Goal: Information Seeking & Learning: Compare options

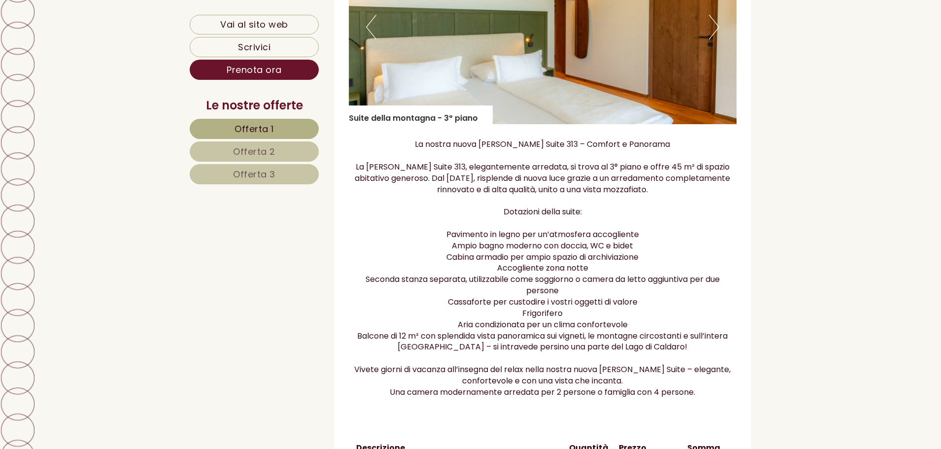
scroll to position [690, 0]
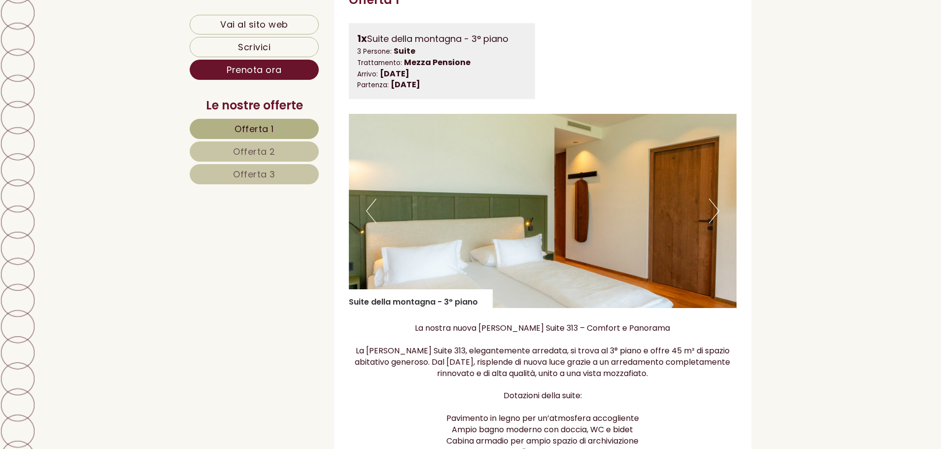
click at [718, 213] on button "Next" at bounding box center [714, 211] width 10 height 25
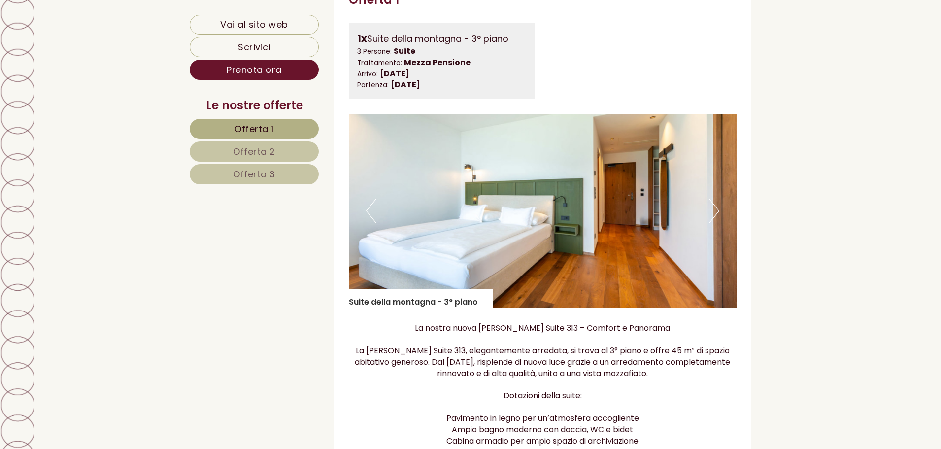
click at [718, 213] on button "Next" at bounding box center [714, 211] width 10 height 25
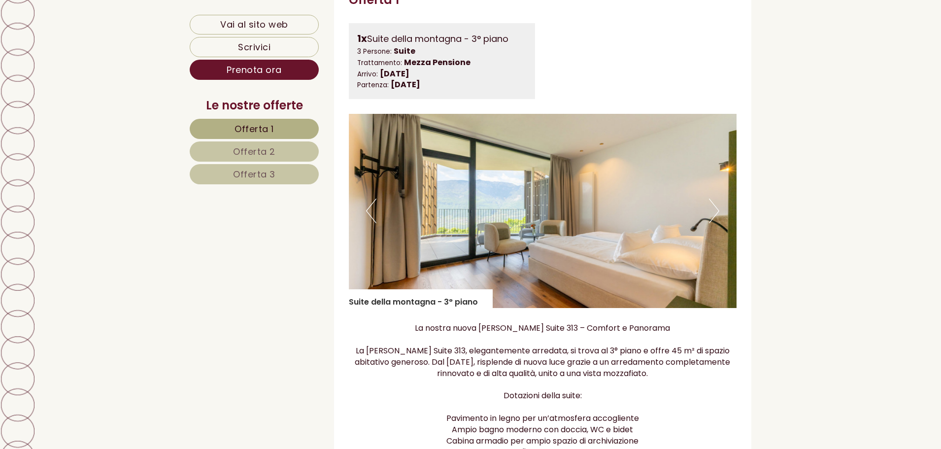
click at [718, 213] on button "Next" at bounding box center [714, 211] width 10 height 25
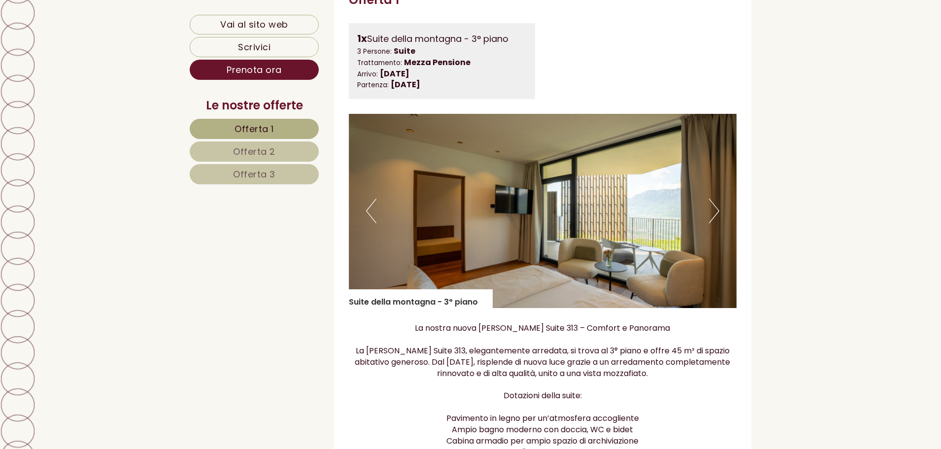
click at [718, 213] on button "Next" at bounding box center [714, 211] width 10 height 25
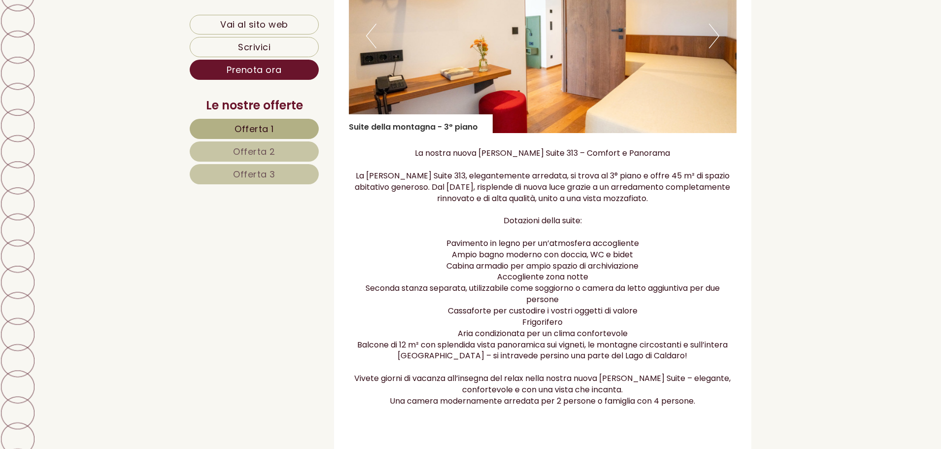
scroll to position [1084, 0]
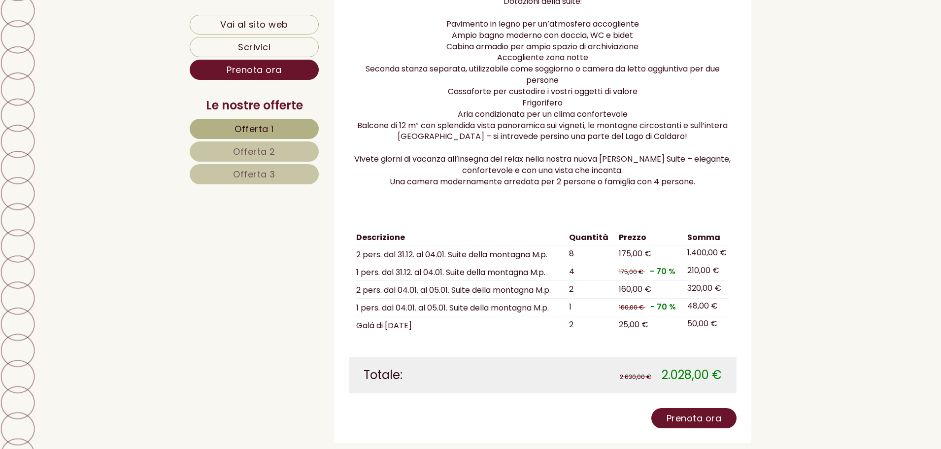
click at [253, 155] on span "Offerta 2" at bounding box center [254, 151] width 42 height 12
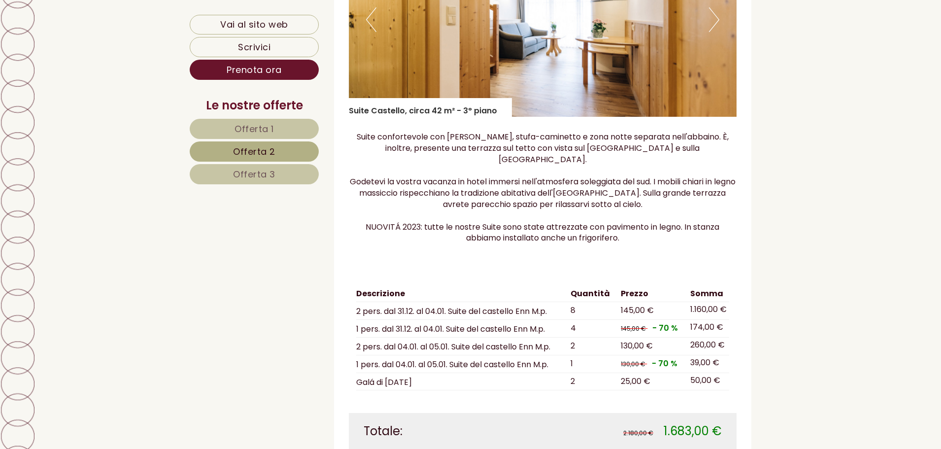
scroll to position [1044, 0]
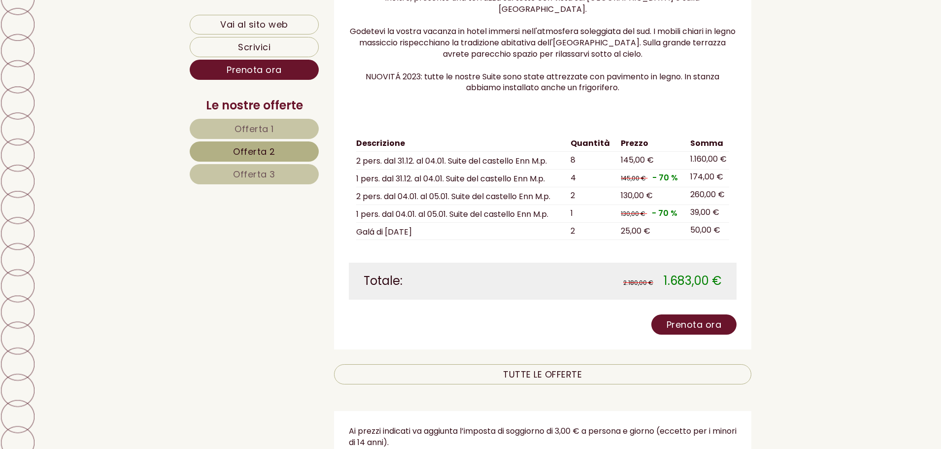
click at [250, 167] on link "Offerta 3" at bounding box center [254, 174] width 129 height 20
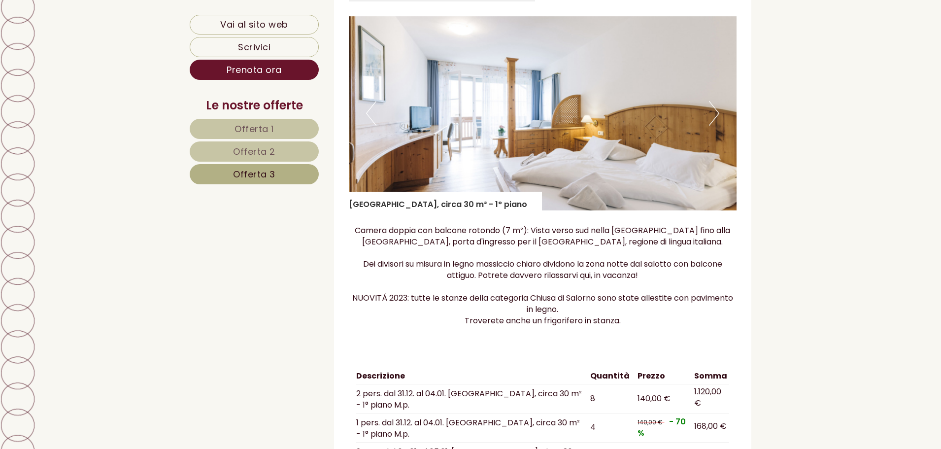
scroll to position [798, 0]
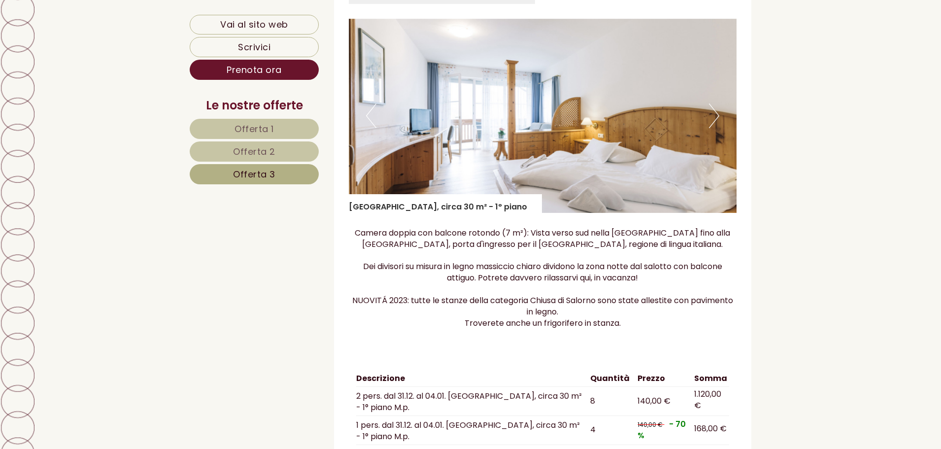
click at [239, 154] on span "Offerta 2" at bounding box center [254, 151] width 42 height 12
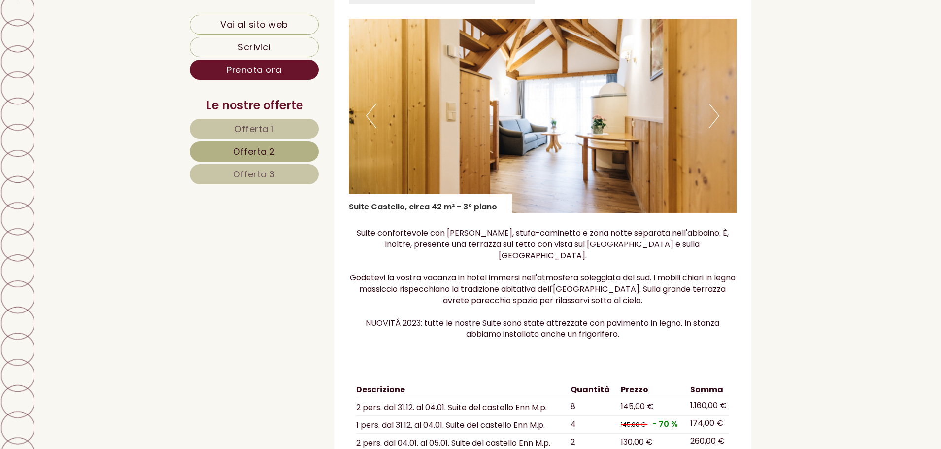
click at [717, 120] on button "Next" at bounding box center [714, 116] width 10 height 25
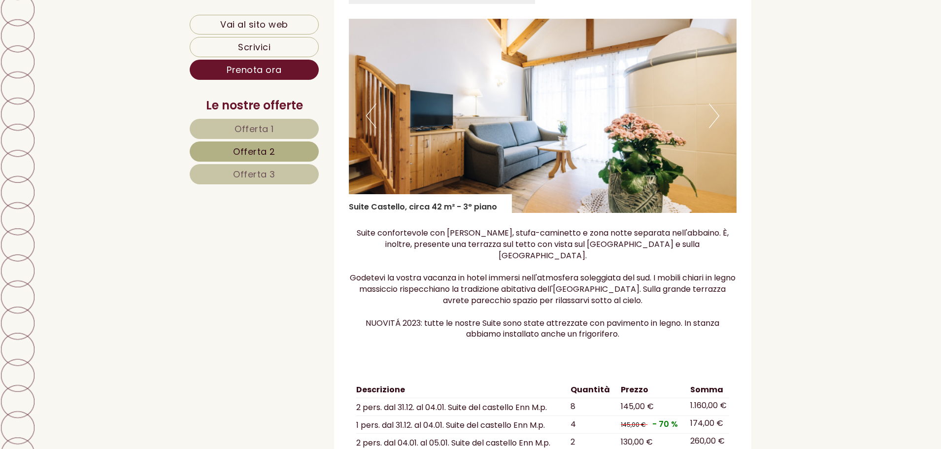
click at [717, 120] on button "Next" at bounding box center [714, 116] width 10 height 25
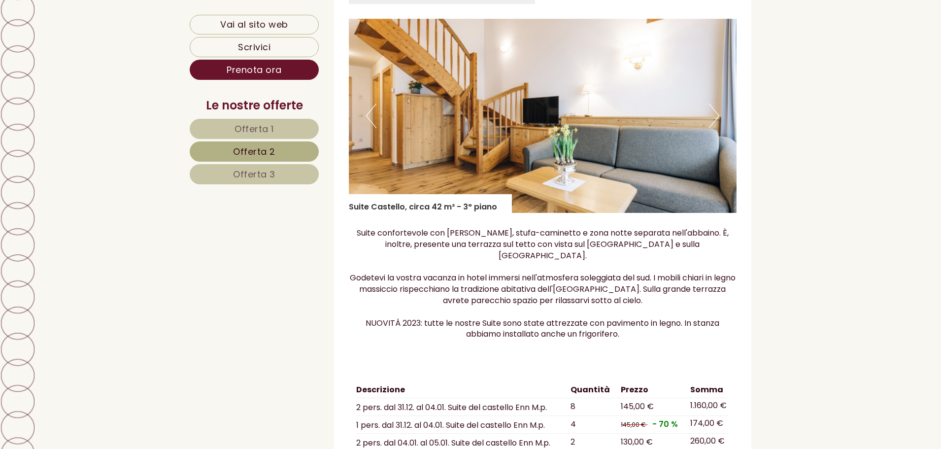
click at [717, 120] on button "Next" at bounding box center [714, 116] width 10 height 25
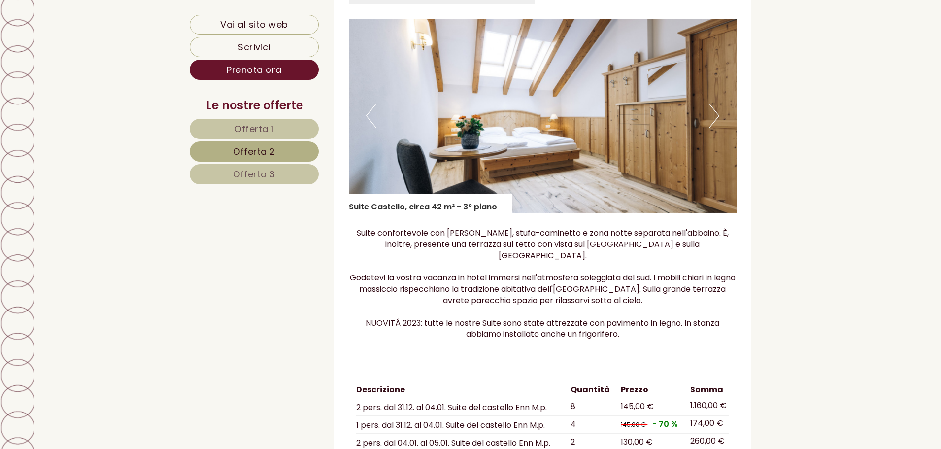
click at [717, 120] on button "Next" at bounding box center [714, 116] width 10 height 25
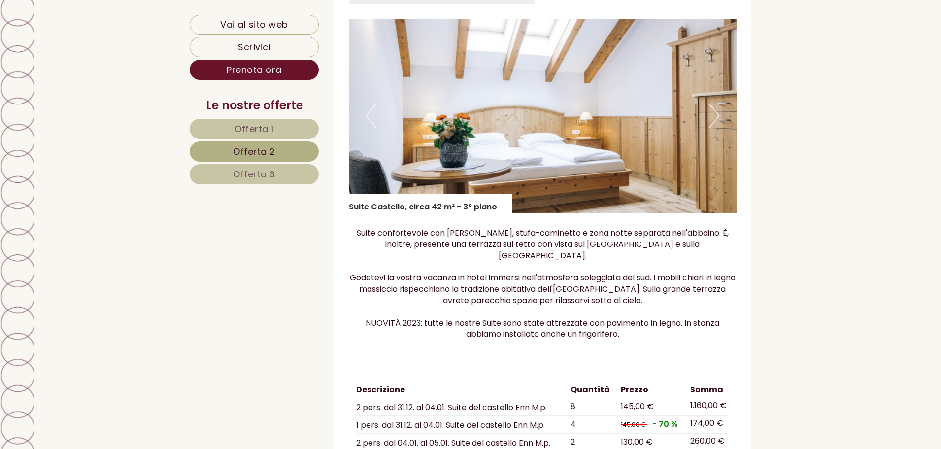
click at [717, 120] on button "Next" at bounding box center [714, 116] width 10 height 25
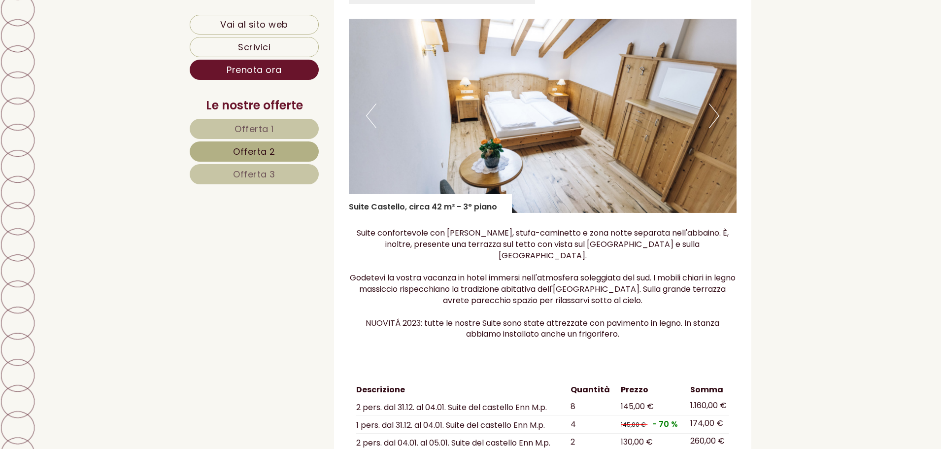
click at [717, 120] on button "Next" at bounding box center [714, 116] width 10 height 25
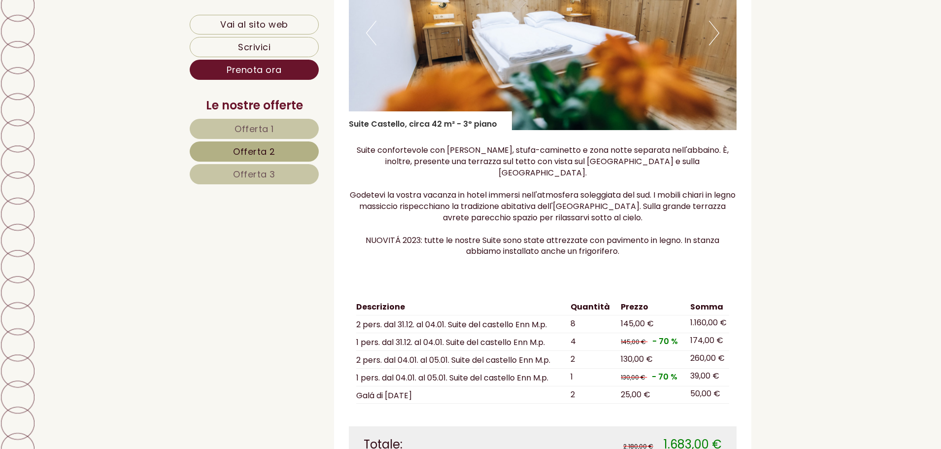
scroll to position [897, 0]
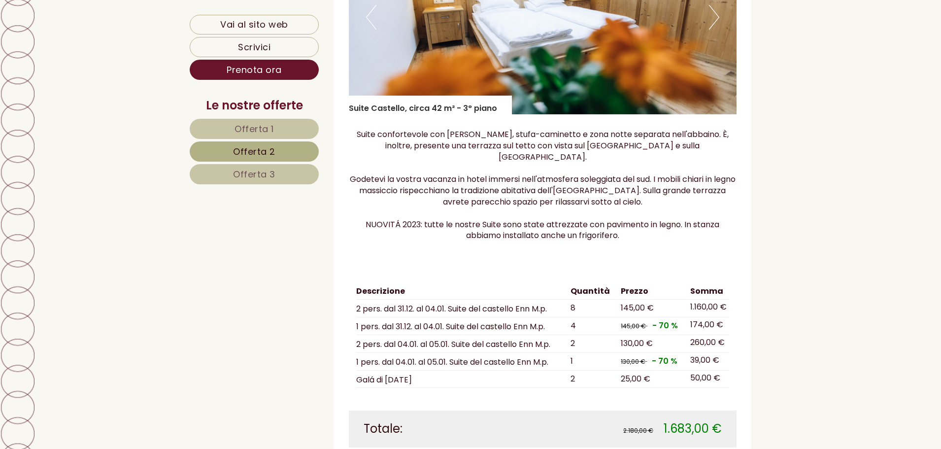
click at [267, 130] on span "Offerta 1" at bounding box center [254, 129] width 39 height 12
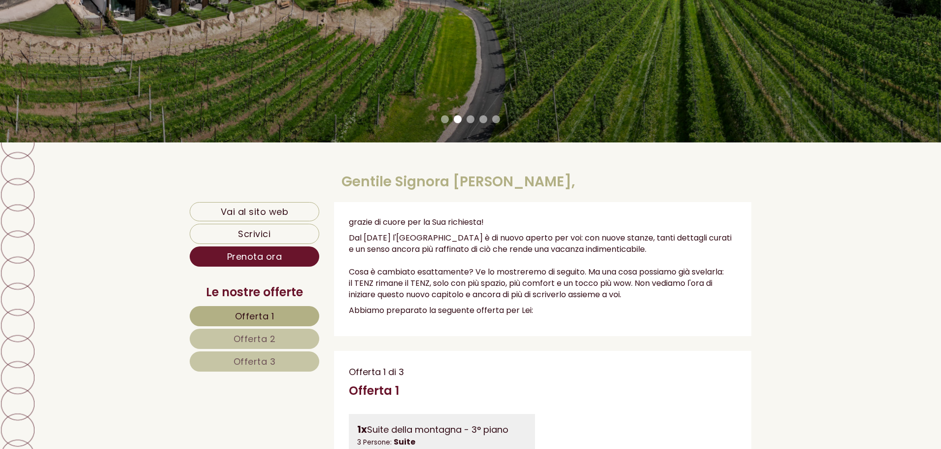
scroll to position [394, 0]
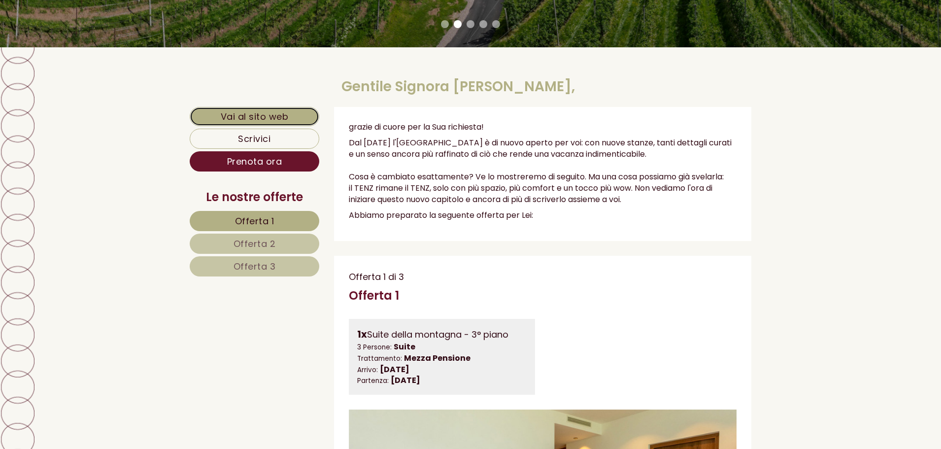
click at [257, 119] on link "Vai al sito web" at bounding box center [255, 117] width 130 height 20
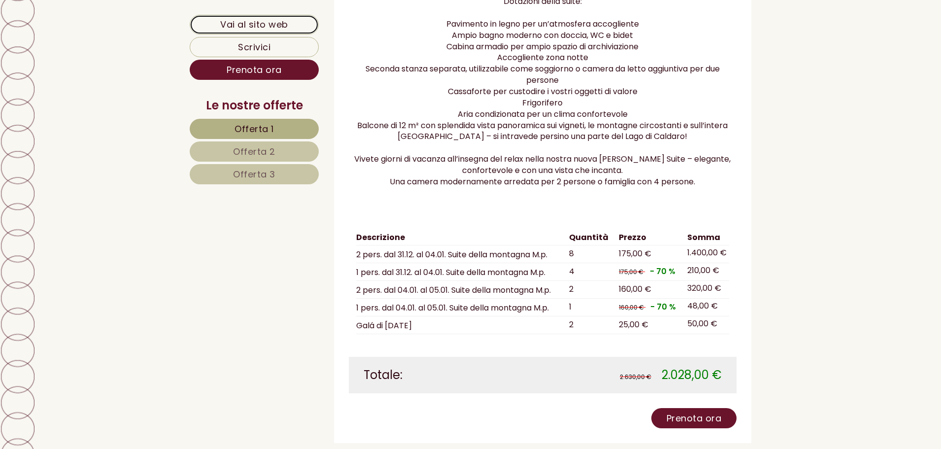
scroll to position [838, 0]
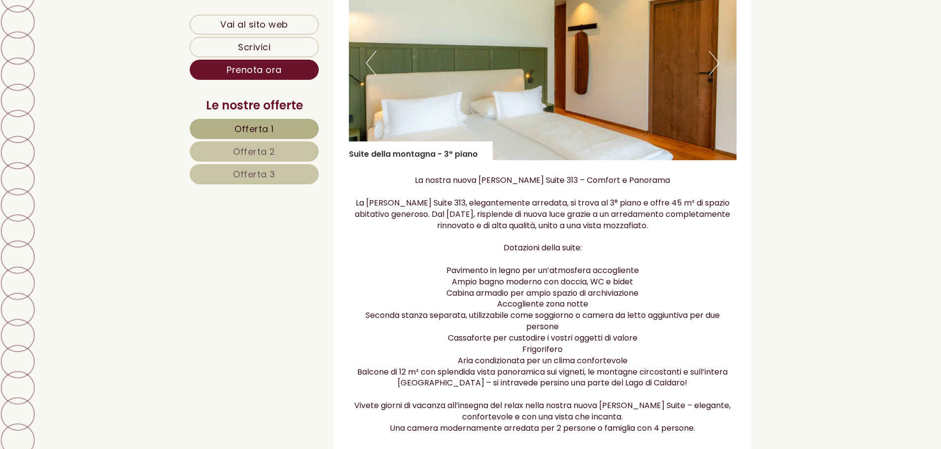
click at [711, 67] on button "Next" at bounding box center [714, 63] width 10 height 25
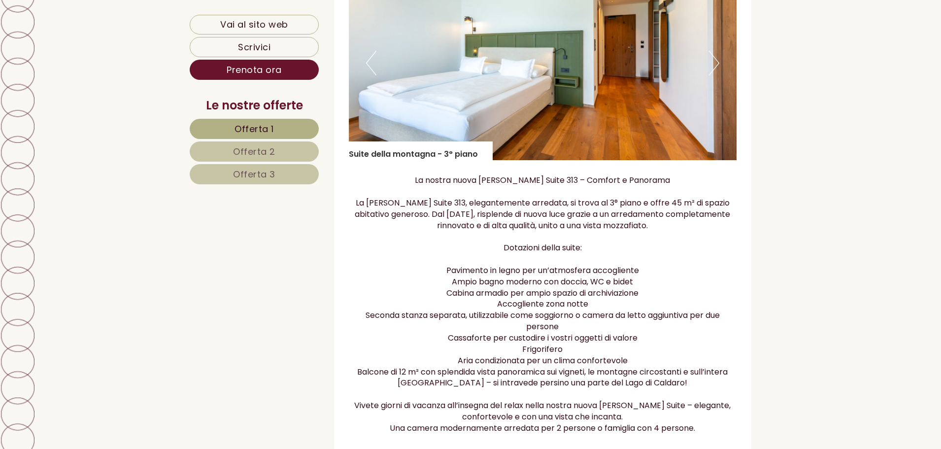
click at [711, 67] on button "Next" at bounding box center [714, 63] width 10 height 25
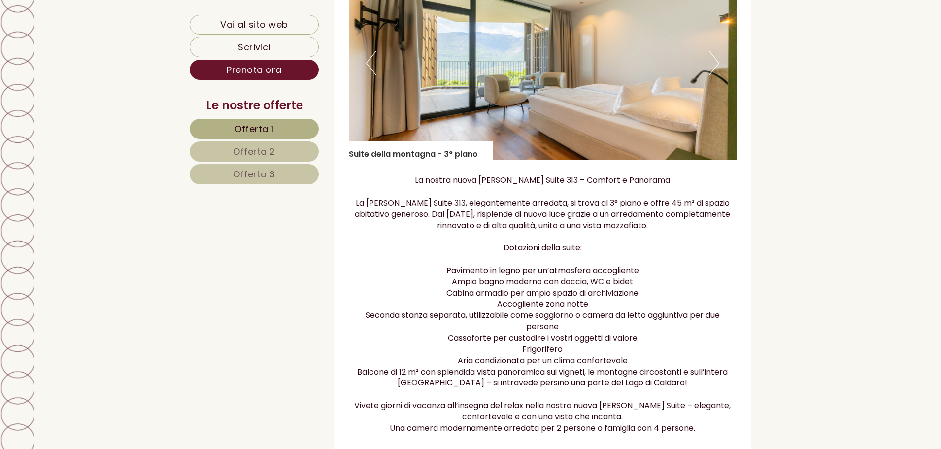
click at [711, 67] on button "Next" at bounding box center [714, 63] width 10 height 25
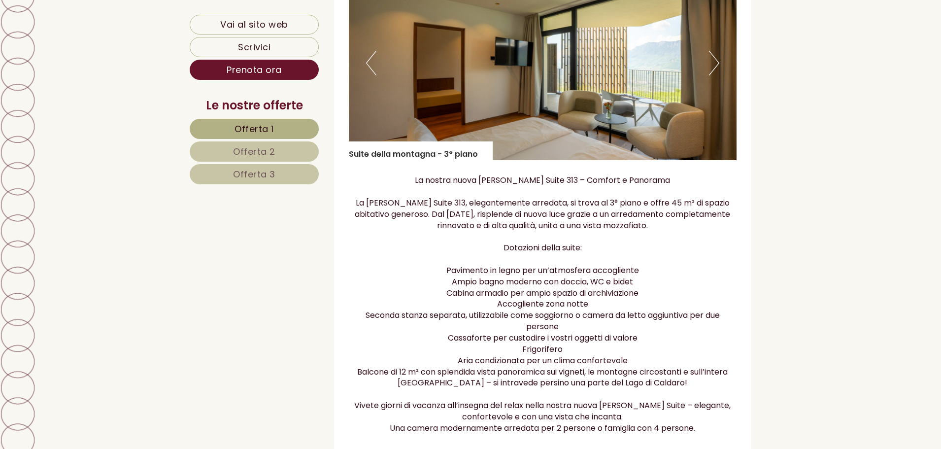
click at [711, 67] on button "Next" at bounding box center [714, 63] width 10 height 25
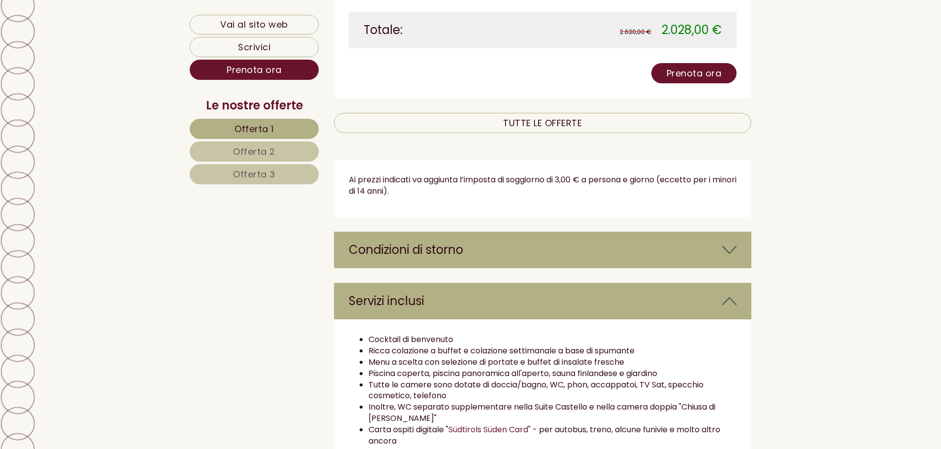
scroll to position [1479, 0]
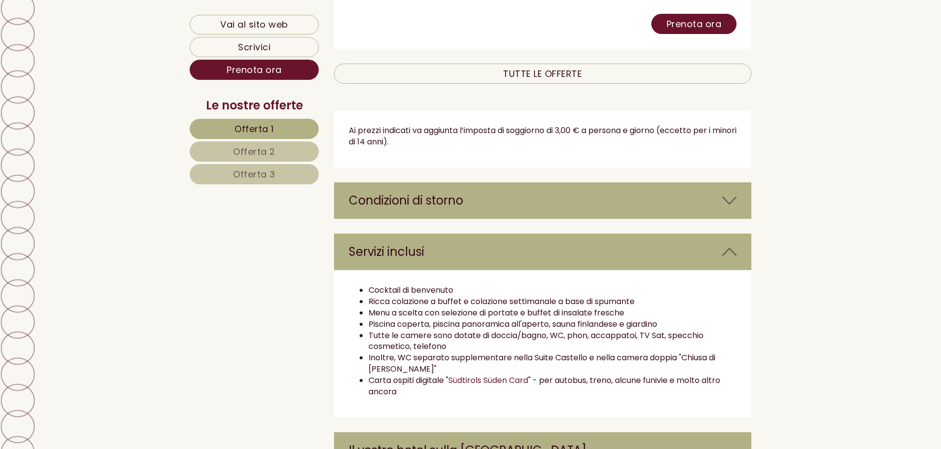
click at [631, 207] on div "Condizioni di storno" at bounding box center [543, 200] width 418 height 36
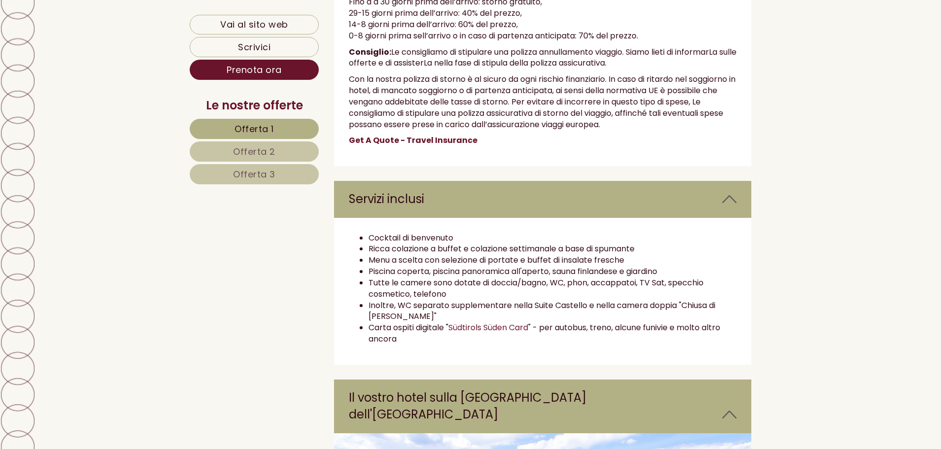
scroll to position [1775, 0]
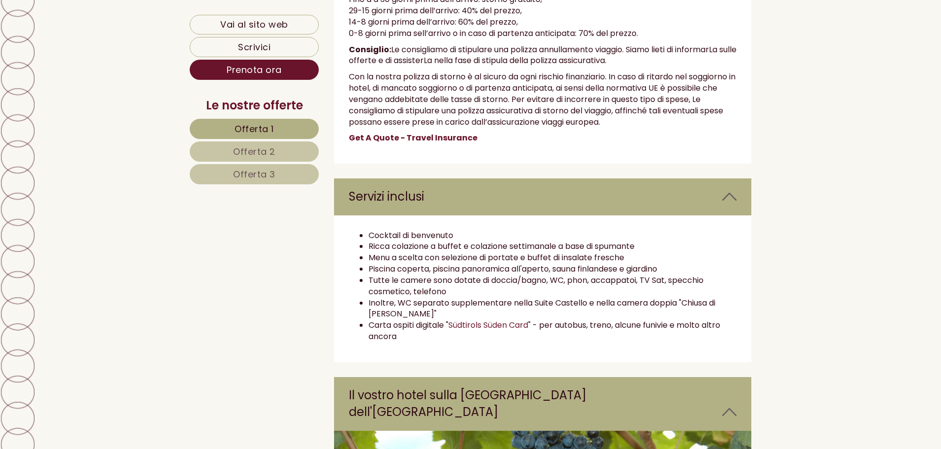
click at [253, 154] on span "Offerta 2" at bounding box center [254, 151] width 42 height 12
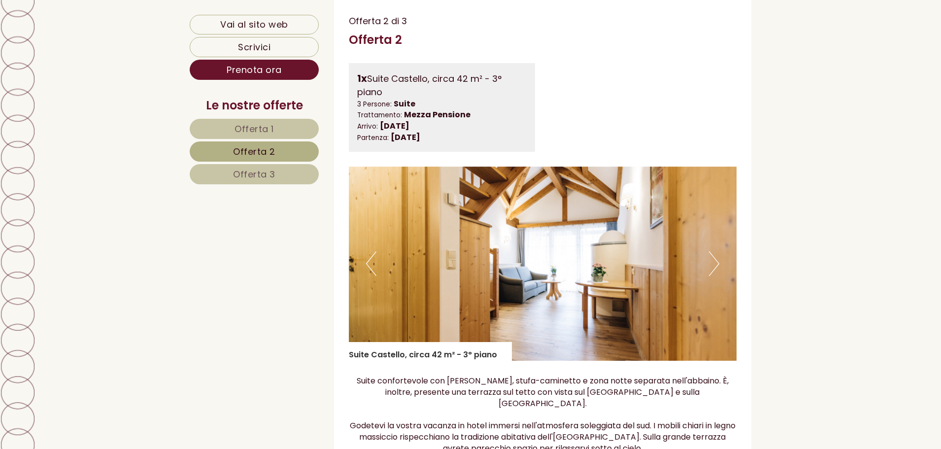
click at [716, 263] on button "Next" at bounding box center [714, 263] width 10 height 25
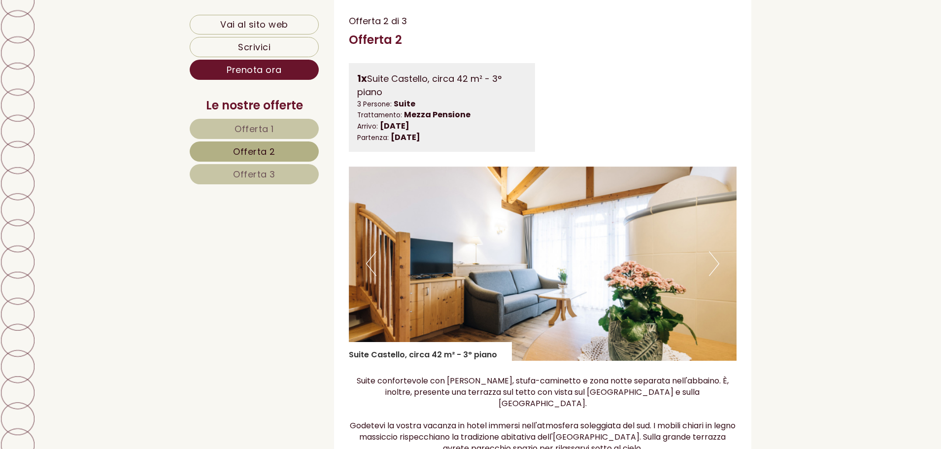
click at [716, 263] on button "Next" at bounding box center [714, 263] width 10 height 25
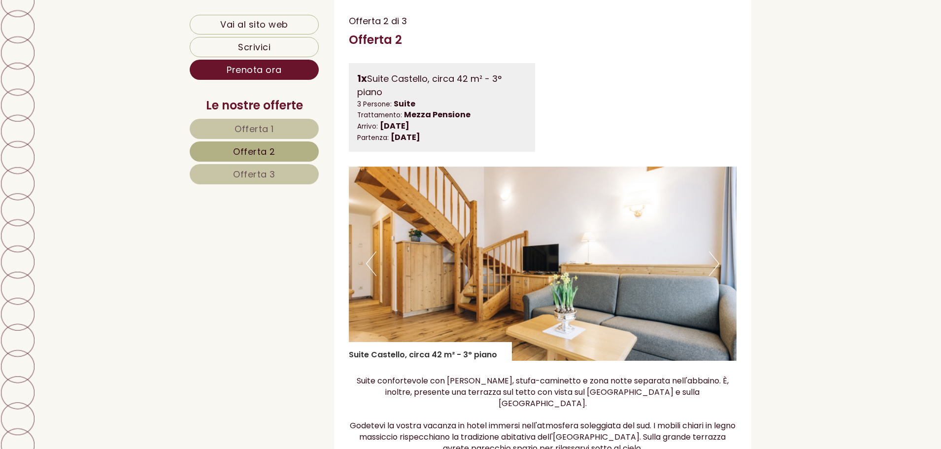
click at [716, 263] on button "Next" at bounding box center [714, 263] width 10 height 25
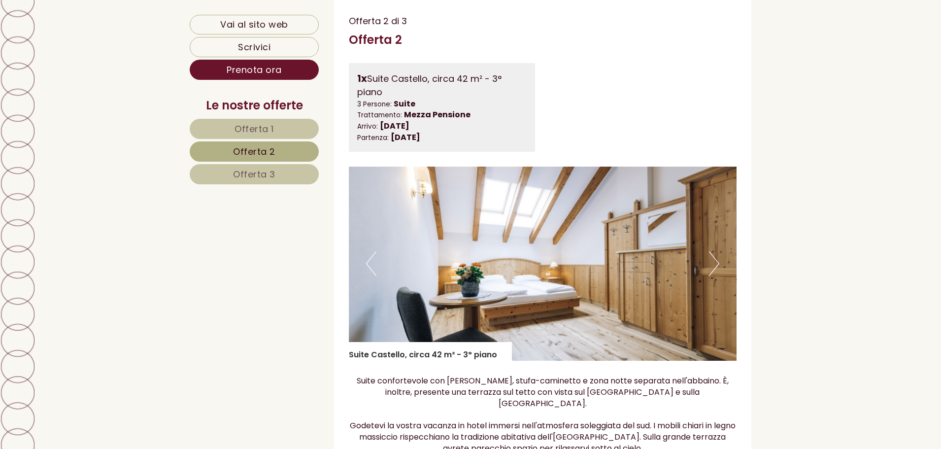
click at [716, 263] on button "Next" at bounding box center [714, 263] width 10 height 25
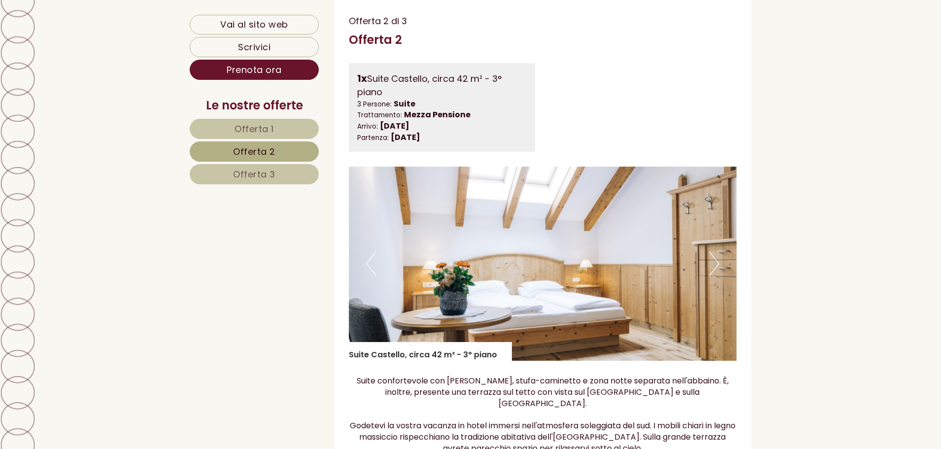
click at [716, 263] on button "Next" at bounding box center [714, 263] width 10 height 25
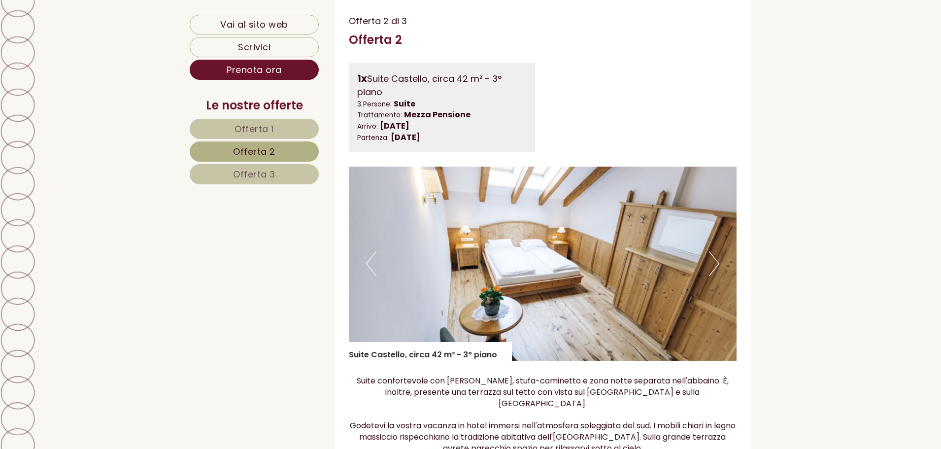
click at [716, 263] on button "Next" at bounding box center [714, 263] width 10 height 25
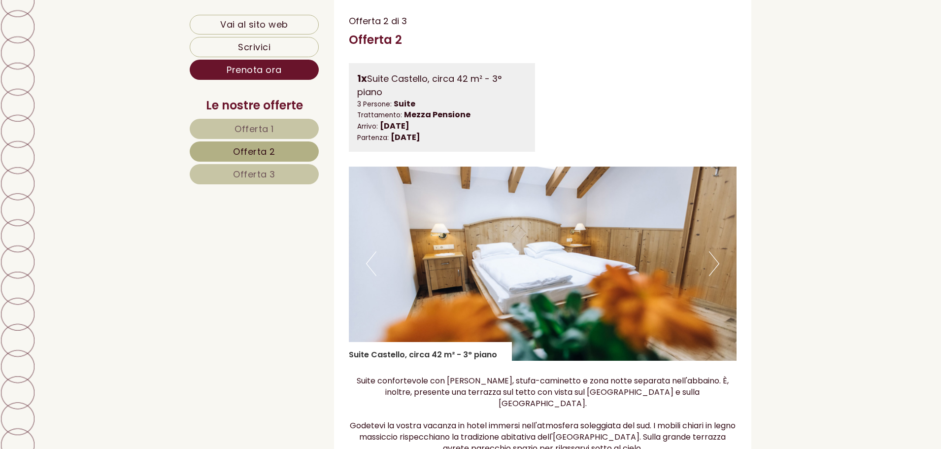
click at [716, 263] on button "Next" at bounding box center [714, 263] width 10 height 25
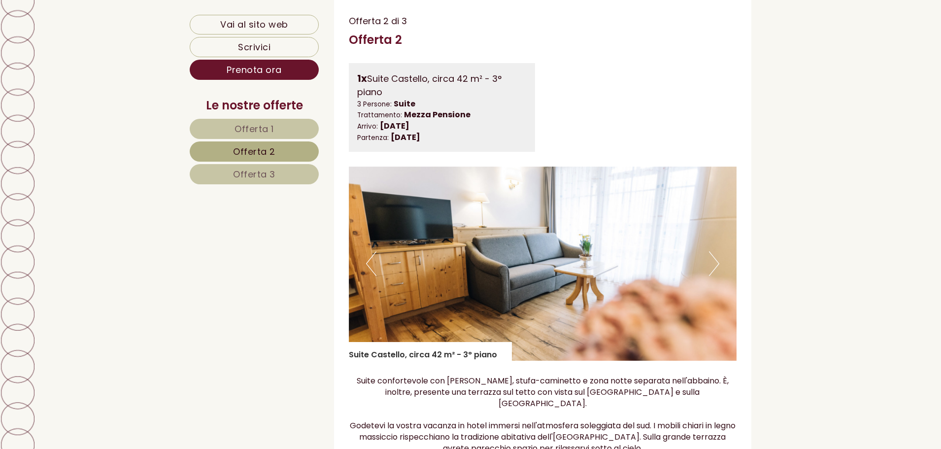
click at [716, 263] on button "Next" at bounding box center [714, 263] width 10 height 25
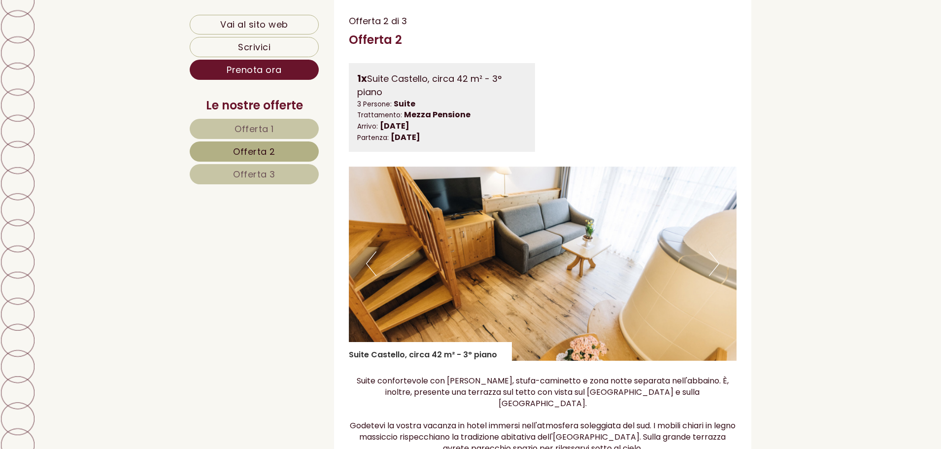
click at [716, 263] on button "Next" at bounding box center [714, 263] width 10 height 25
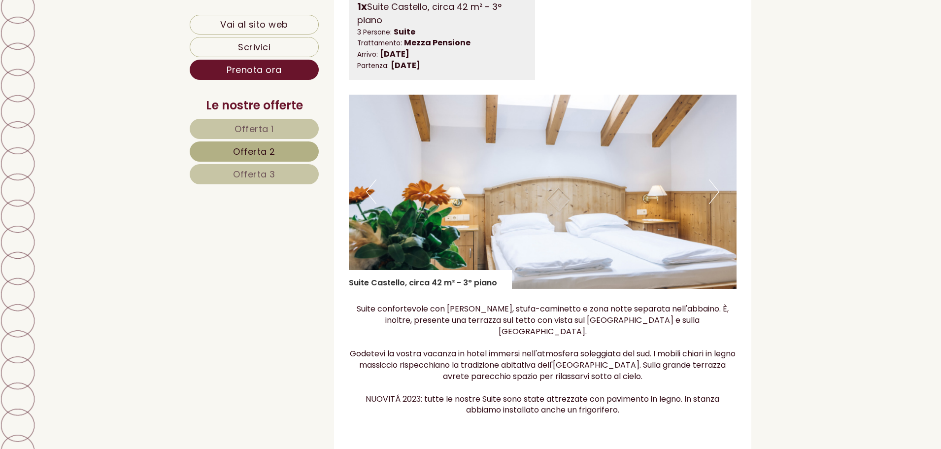
scroll to position [847, 0]
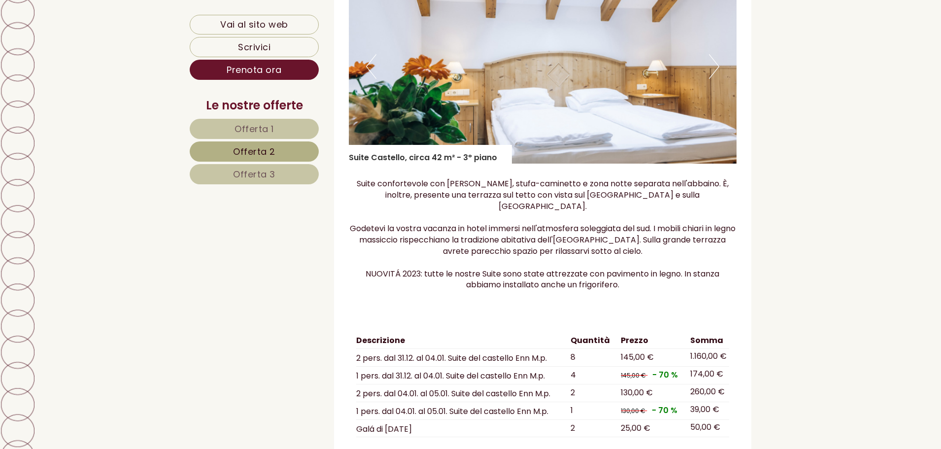
click at [282, 177] on link "Offerta 3" at bounding box center [254, 174] width 129 height 20
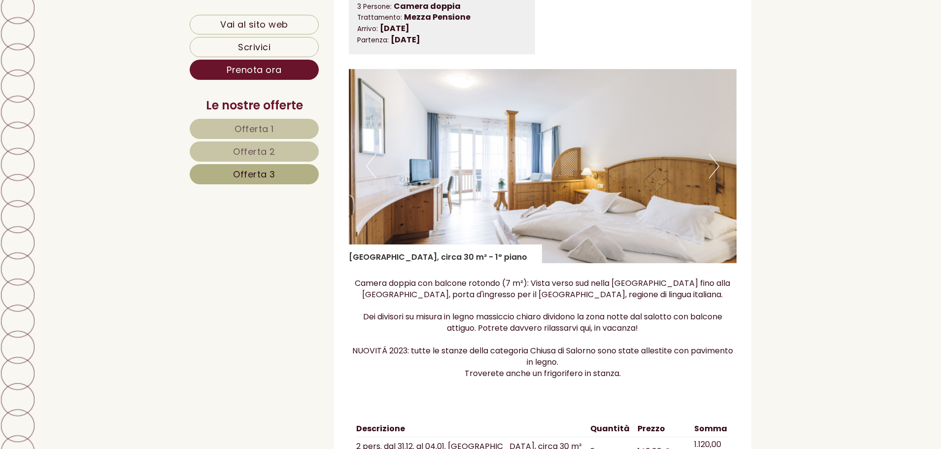
scroll to position [749, 0]
click at [713, 172] on button "Next" at bounding box center [714, 165] width 10 height 25
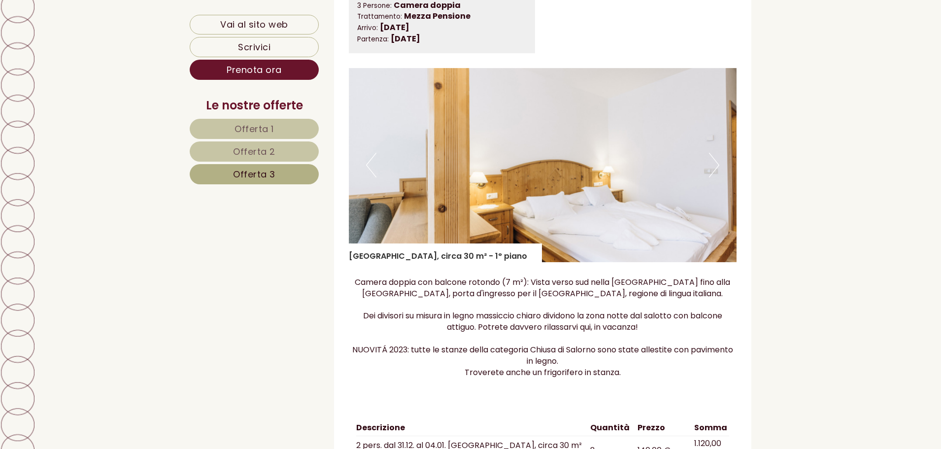
click at [713, 172] on button "Next" at bounding box center [714, 165] width 10 height 25
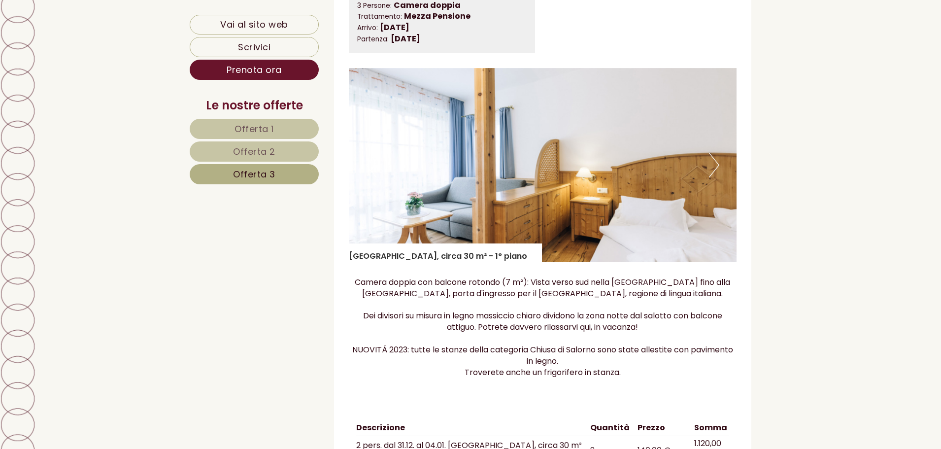
click at [713, 172] on button "Next" at bounding box center [714, 165] width 10 height 25
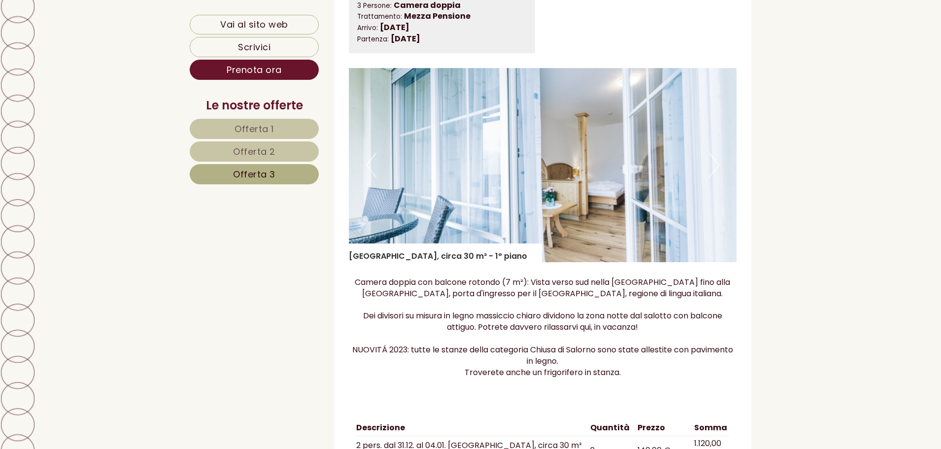
click at [713, 172] on button "Next" at bounding box center [714, 165] width 10 height 25
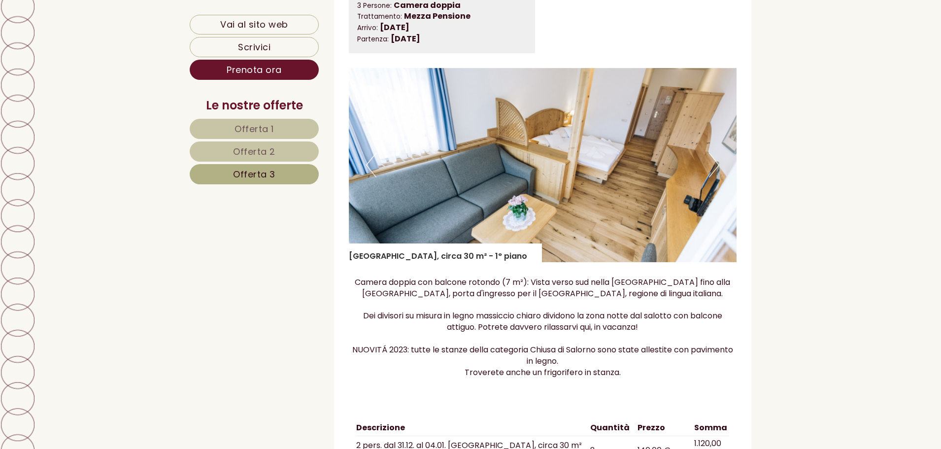
click at [713, 172] on button "Next" at bounding box center [714, 165] width 10 height 25
click at [255, 133] on span "Offerta 1" at bounding box center [254, 129] width 39 height 12
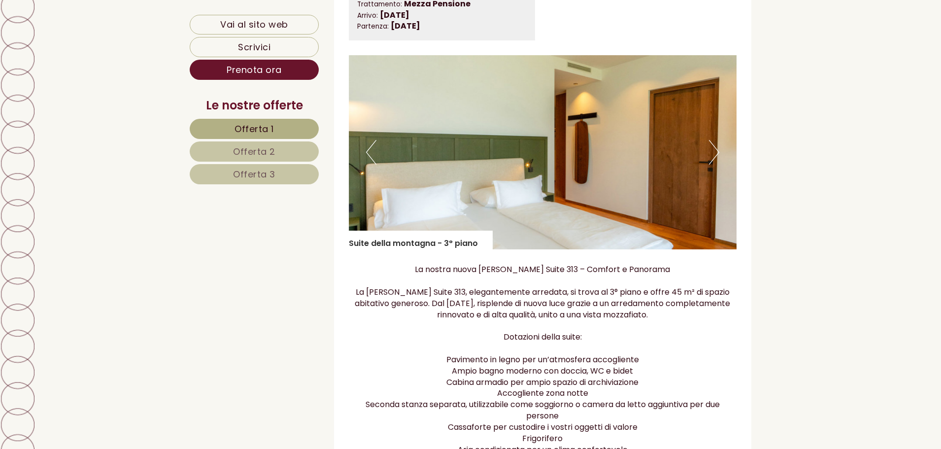
scroll to position [650, 0]
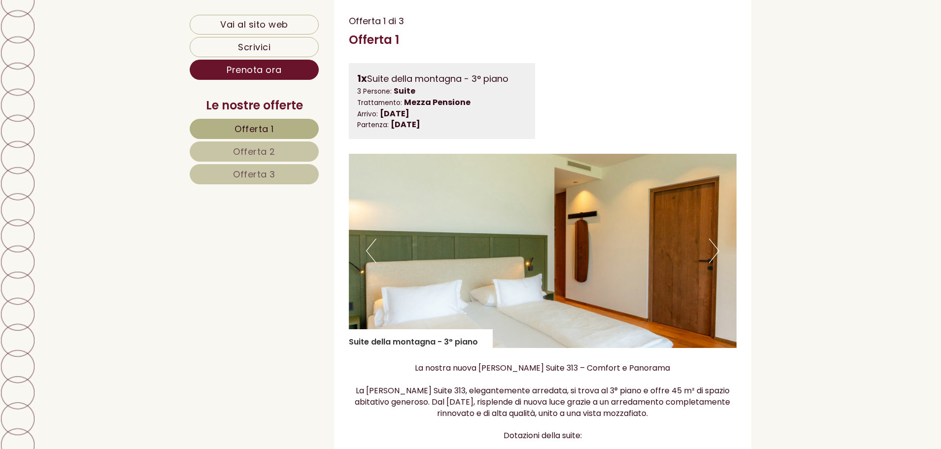
click at [711, 255] on button "Next" at bounding box center [714, 251] width 10 height 25
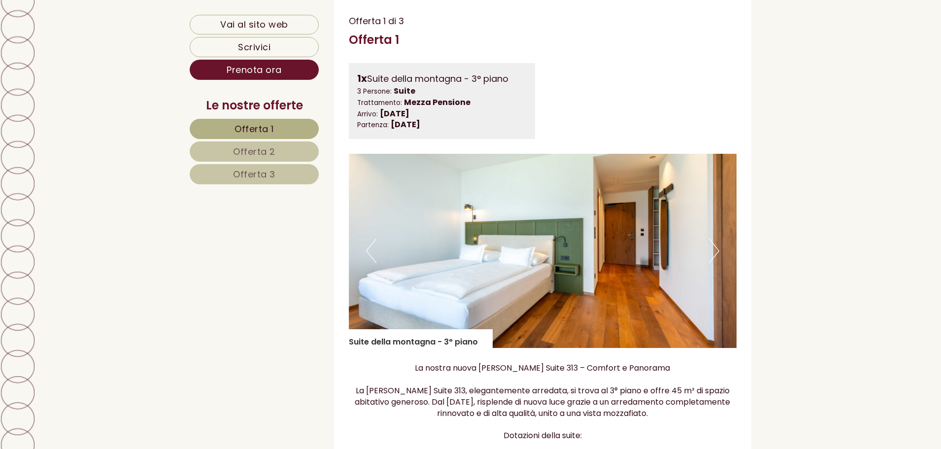
click at [711, 255] on button "Next" at bounding box center [714, 251] width 10 height 25
